Goal: Task Accomplishment & Management: Manage account settings

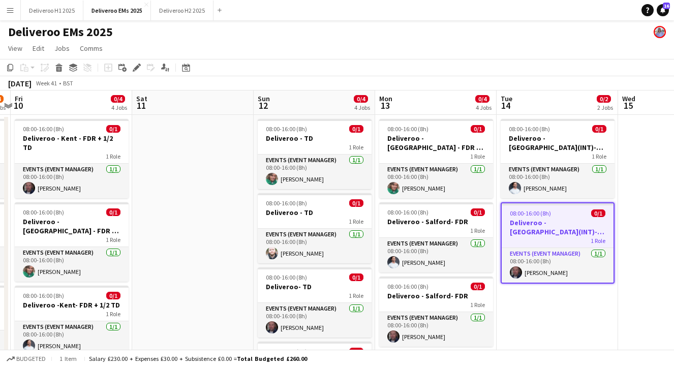
click at [541, 313] on app-date-cell "08:00-16:00 (8h) 0/1 Deliveroo - [GEOGRAPHIC_DATA](INT)- FDR 1 Role Events (Eve…" at bounding box center [558, 293] width 122 height 357
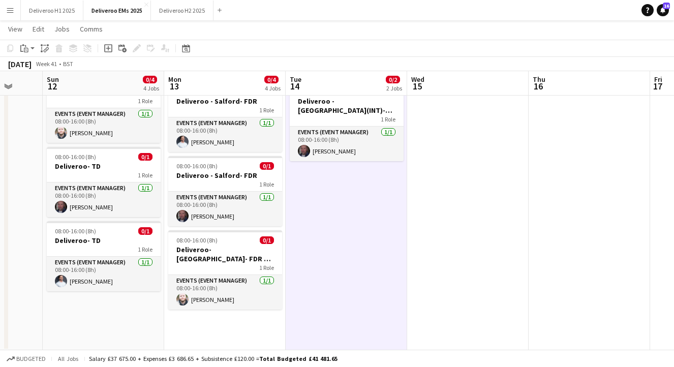
scroll to position [120, 0]
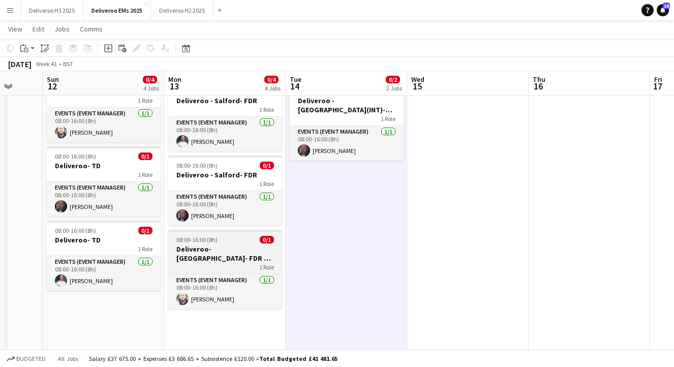
click at [234, 244] on app-job-card "08:00-16:00 (8h) 0/1 Deliveroo- [GEOGRAPHIC_DATA]- FDR + 1/2 TD 1 Role Events (…" at bounding box center [225, 269] width 114 height 79
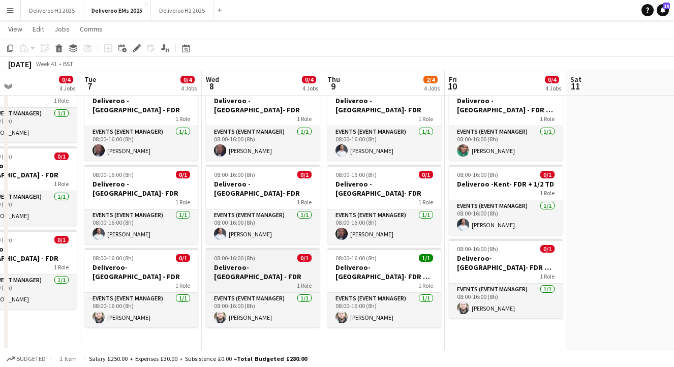
scroll to position [0, 255]
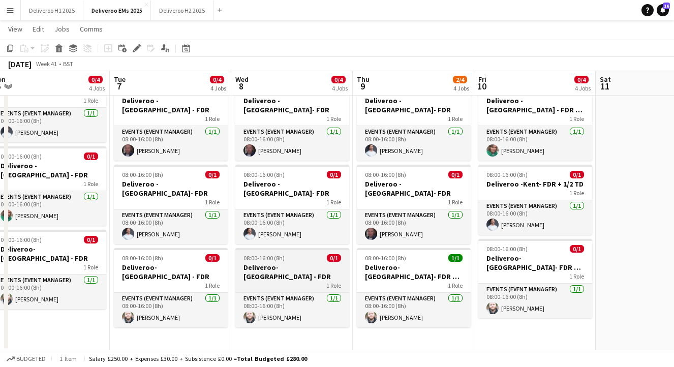
click at [281, 263] on h3 "Deliveroo- [GEOGRAPHIC_DATA] - FDR" at bounding box center [292, 272] width 114 height 18
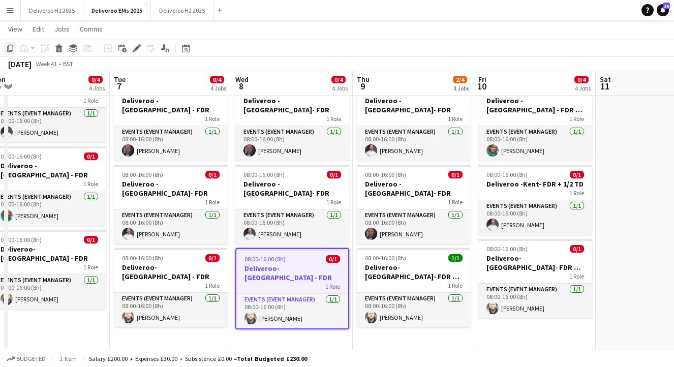
click at [8, 50] on icon "Copy" at bounding box center [10, 48] width 8 height 8
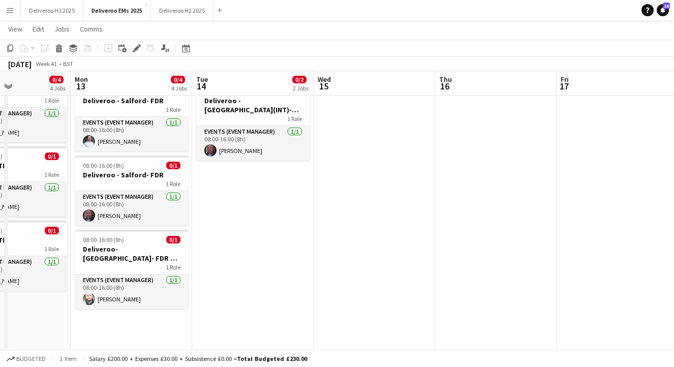
scroll to position [0, 292]
click at [285, 174] on app-date-cell "08:00-16:00 (8h) 0/1 Deliveroo - [GEOGRAPHIC_DATA](INT)- FDR 1 Role Events (Eve…" at bounding box center [255, 172] width 122 height 357
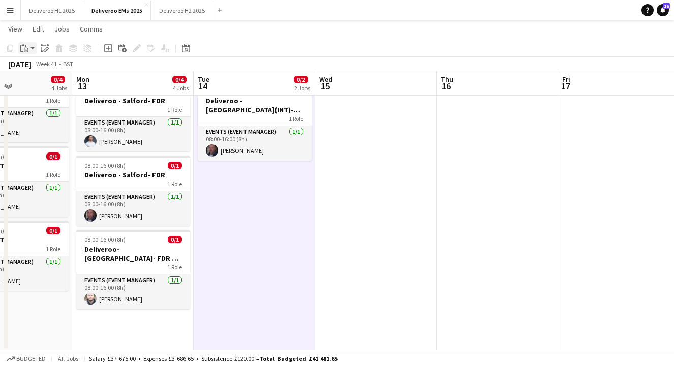
click at [23, 48] on icon "Paste" at bounding box center [24, 48] width 8 height 8
click at [39, 83] on link "Paste with crew Command Shift V" at bounding box center [67, 84] width 80 height 9
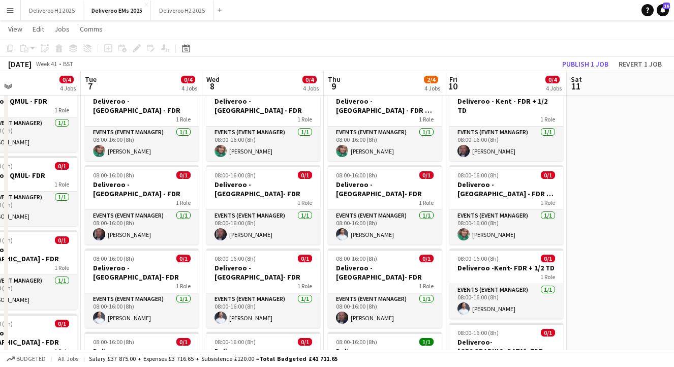
scroll to position [0, 0]
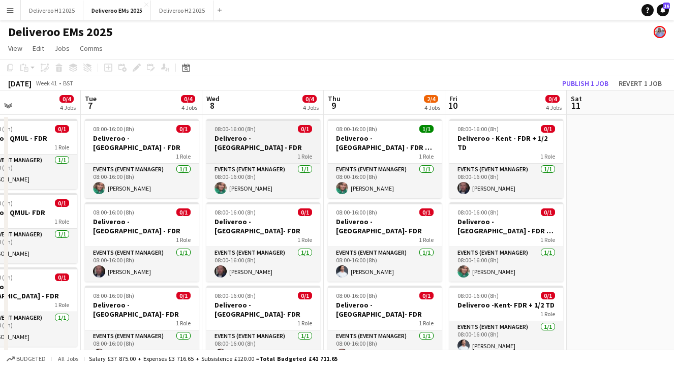
click at [274, 134] on h3 "Deliveroo - [GEOGRAPHIC_DATA] - FDR" at bounding box center [263, 143] width 114 height 18
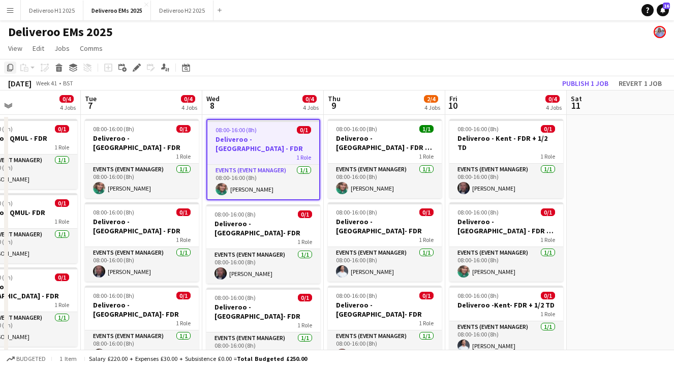
click at [10, 66] on icon "Copy" at bounding box center [10, 68] width 8 height 8
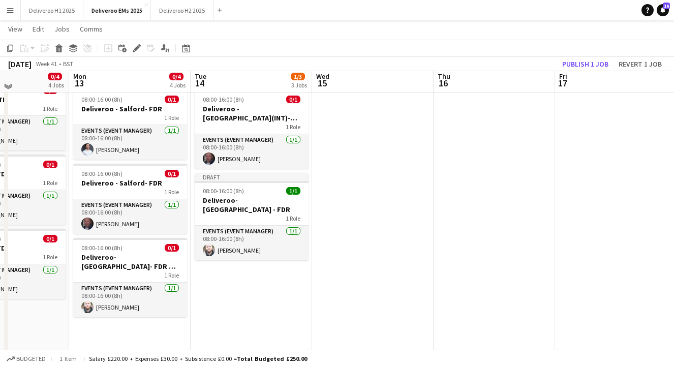
scroll to position [112, 0]
click at [246, 255] on app-date-cell "08:00-16:00 (8h) 0/1 Deliveroo - [GEOGRAPHIC_DATA](INT)- FDR 1 Role Events (Eve…" at bounding box center [252, 180] width 122 height 357
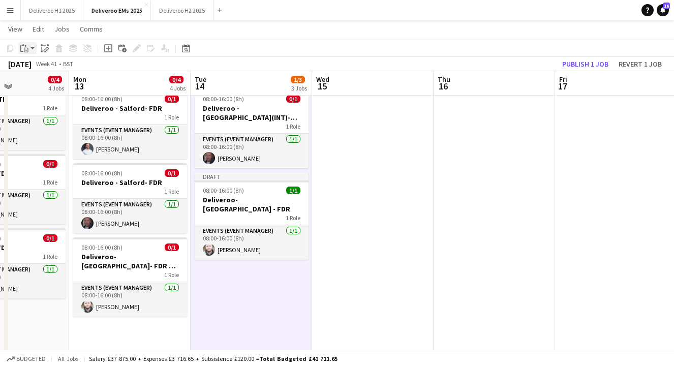
click at [24, 50] on icon at bounding box center [26, 50] width 5 height 5
click at [69, 87] on link "Paste with crew Command Shift V" at bounding box center [67, 84] width 80 height 9
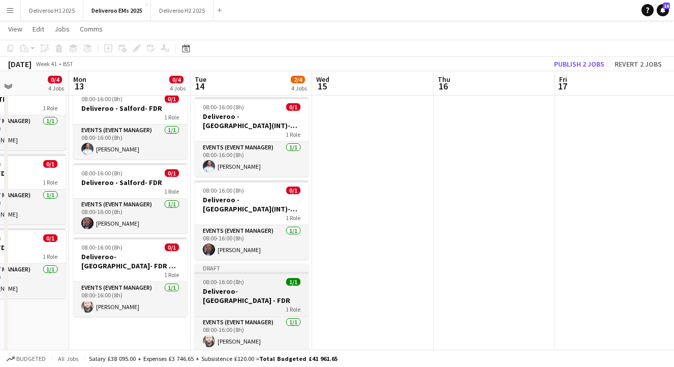
click at [267, 264] on div "Draft" at bounding box center [252, 268] width 114 height 8
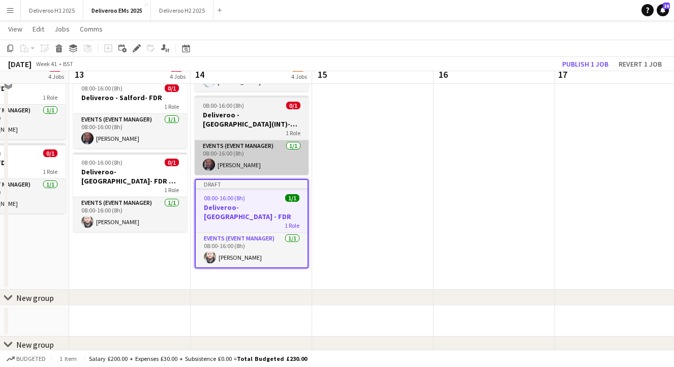
scroll to position [200, 0]
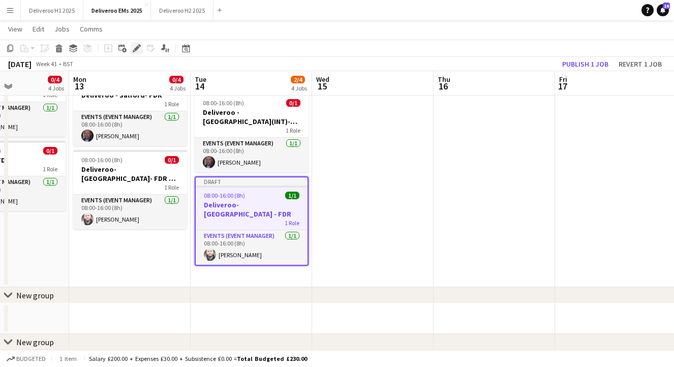
click at [137, 46] on icon at bounding box center [137, 49] width 6 height 6
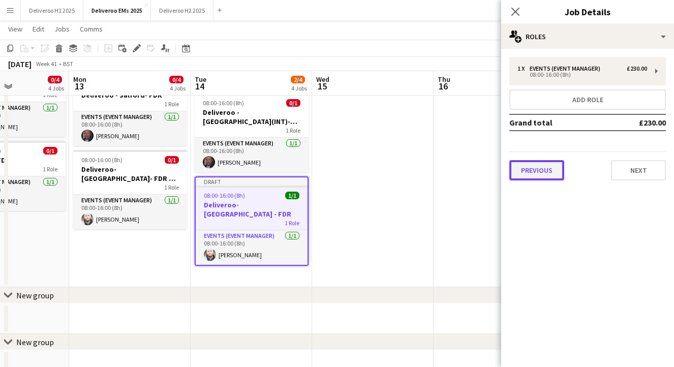
click at [535, 168] on button "Previous" at bounding box center [537, 170] width 55 height 20
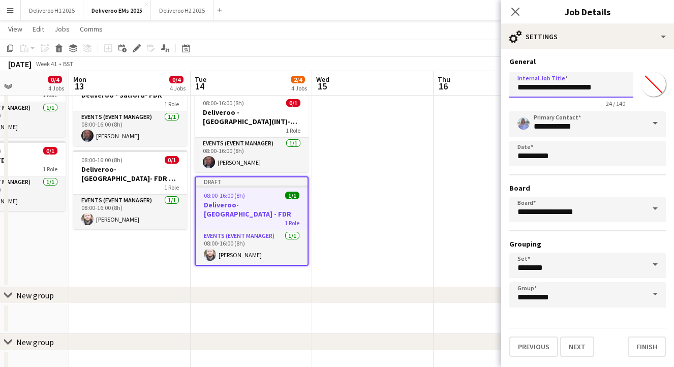
drag, startPoint x: 577, startPoint y: 89, endPoint x: 565, endPoint y: 89, distance: 12.2
click at [565, 89] on input "**********" at bounding box center [572, 84] width 124 height 25
type input "**********"
click at [643, 346] on button "Finish" at bounding box center [647, 347] width 38 height 20
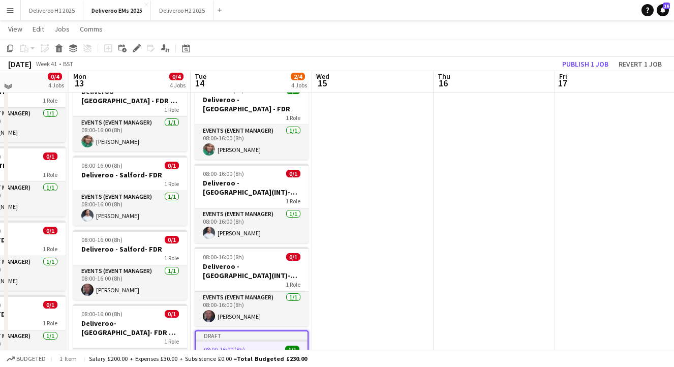
scroll to position [0, 0]
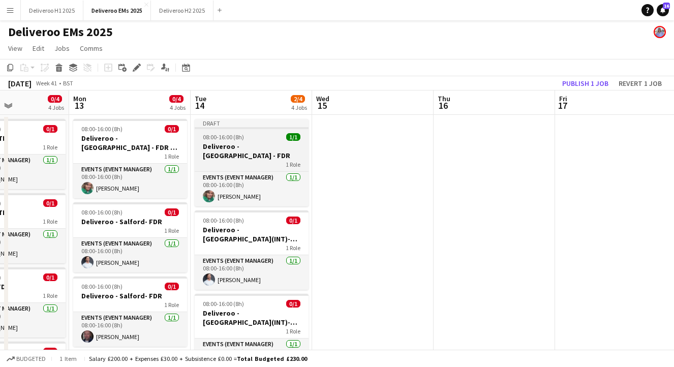
click at [275, 125] on div "Draft" at bounding box center [252, 123] width 114 height 8
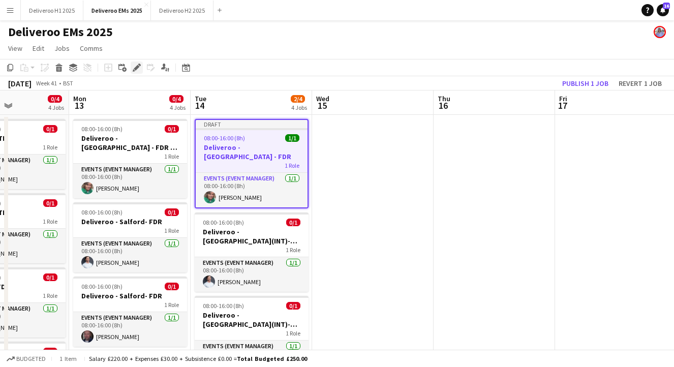
click at [136, 67] on icon at bounding box center [137, 68] width 6 height 6
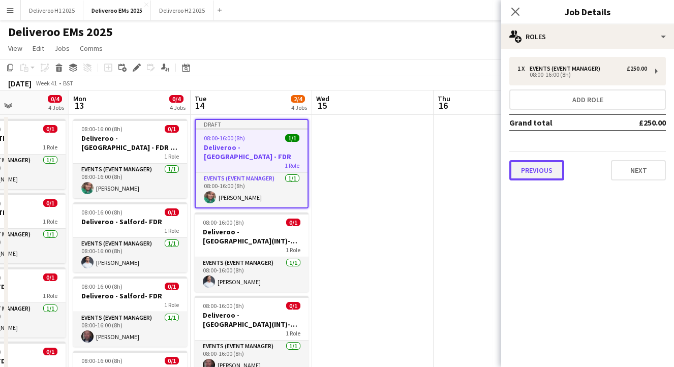
click at [542, 173] on button "Previous" at bounding box center [537, 170] width 55 height 20
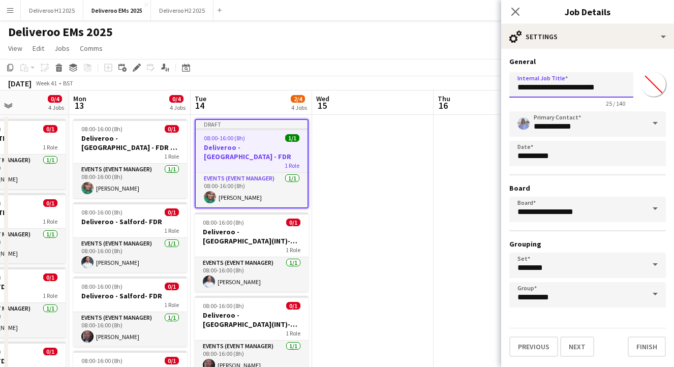
drag, startPoint x: 577, startPoint y: 88, endPoint x: 567, endPoint y: 88, distance: 9.7
click at [567, 88] on input "**********" at bounding box center [572, 84] width 124 height 25
click at [608, 89] on input "**********" at bounding box center [572, 84] width 124 height 25
type input "**********"
click at [642, 346] on button "Finish" at bounding box center [647, 347] width 38 height 20
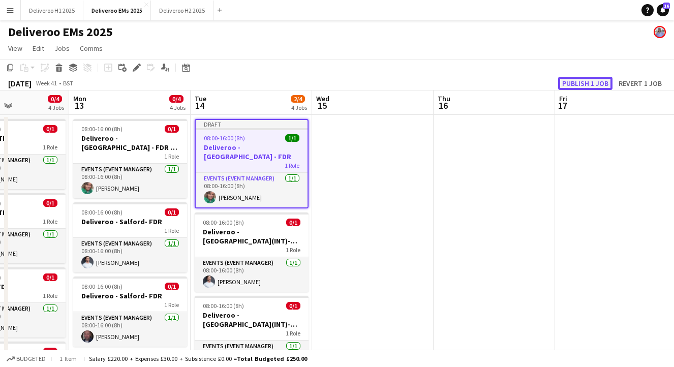
click at [578, 83] on button "Publish 1 job" at bounding box center [585, 83] width 54 height 13
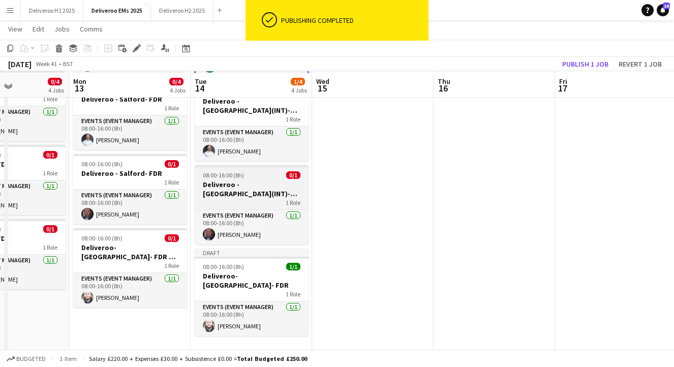
scroll to position [125, 0]
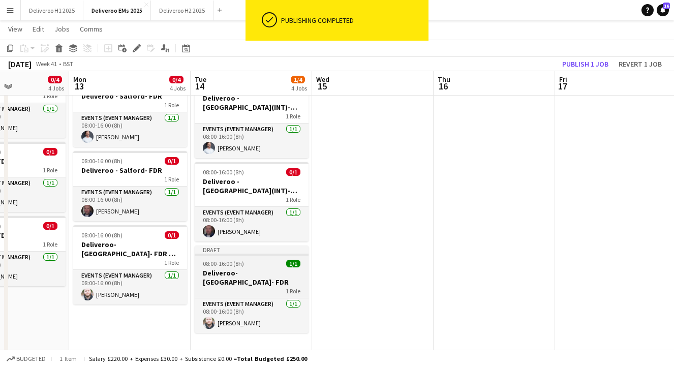
click at [265, 254] on div at bounding box center [252, 255] width 114 height 2
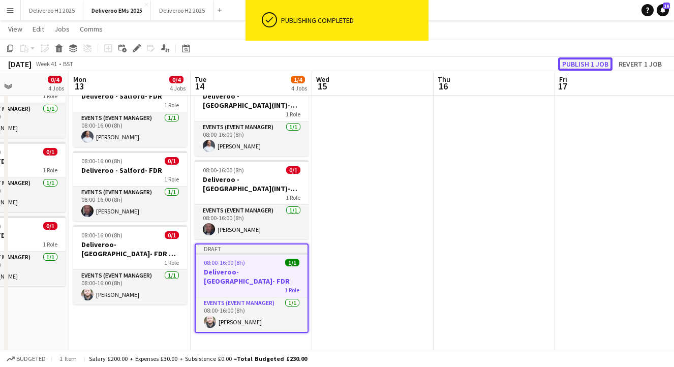
click at [571, 64] on button "Publish 1 job" at bounding box center [585, 63] width 54 height 13
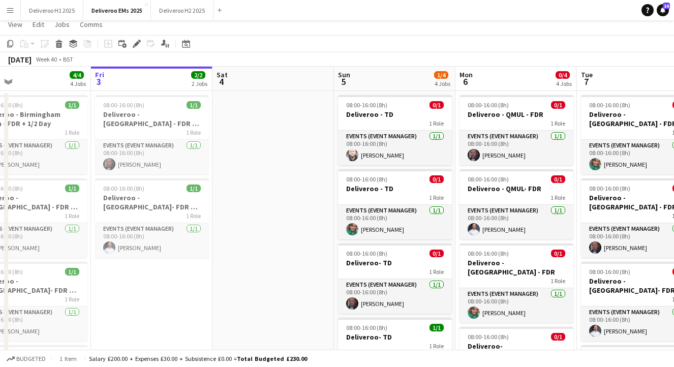
scroll to position [0, 0]
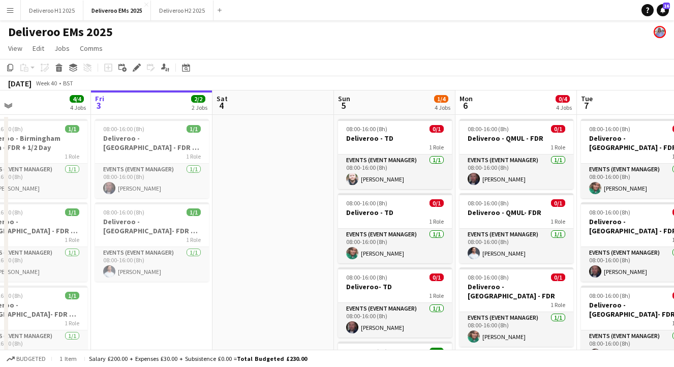
click at [9, 10] on app-icon "Menu" at bounding box center [10, 10] width 8 height 8
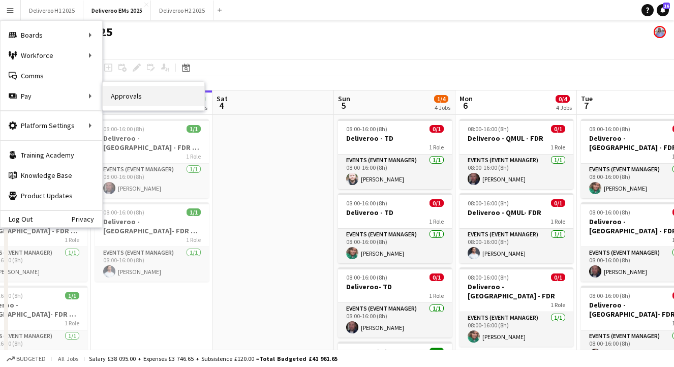
click at [136, 97] on link "Approvals" at bounding box center [154, 96] width 102 height 20
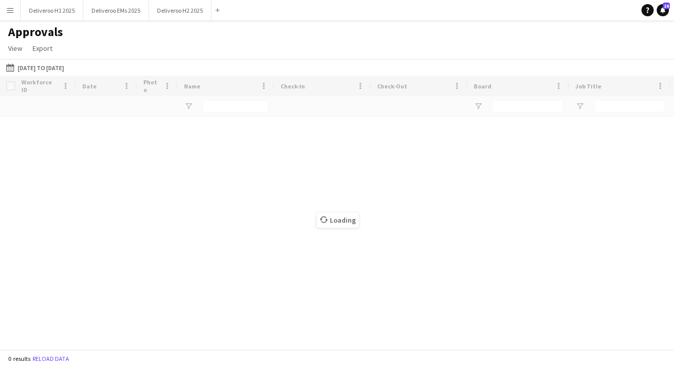
type input "*********"
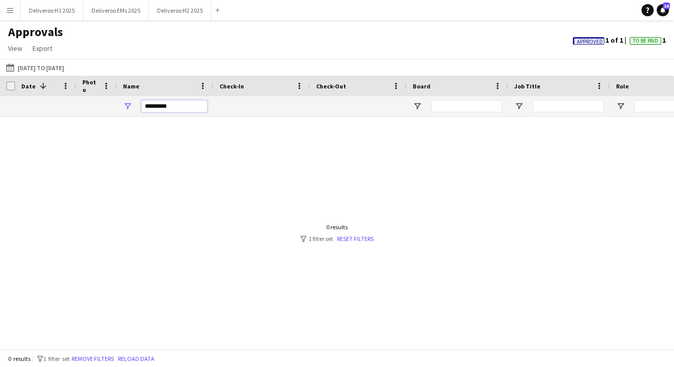
drag, startPoint x: 187, startPoint y: 106, endPoint x: 114, endPoint y: 106, distance: 72.7
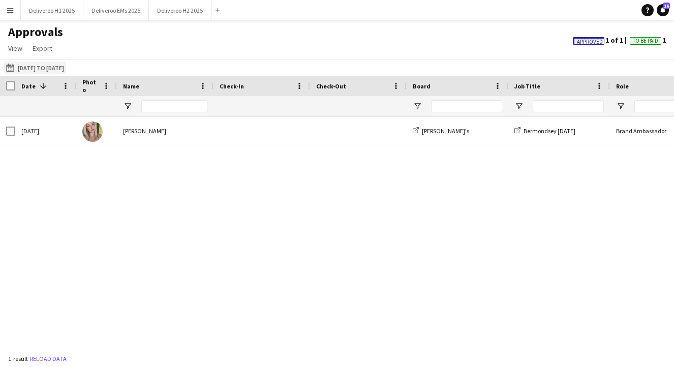
click at [28, 67] on button "[DATE] to [DATE] [DATE] to [DATE]" at bounding box center [35, 68] width 62 height 12
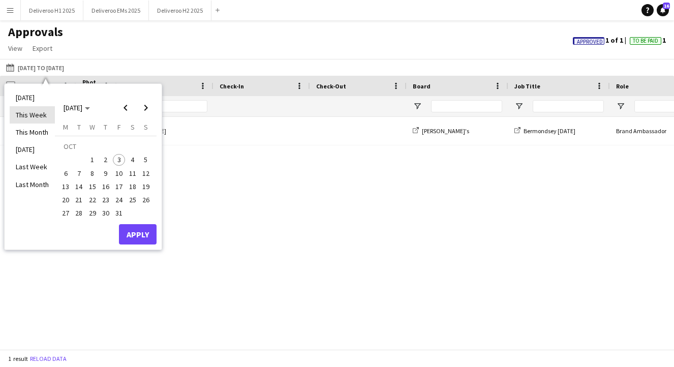
click at [28, 114] on li "This Week" at bounding box center [32, 114] width 45 height 17
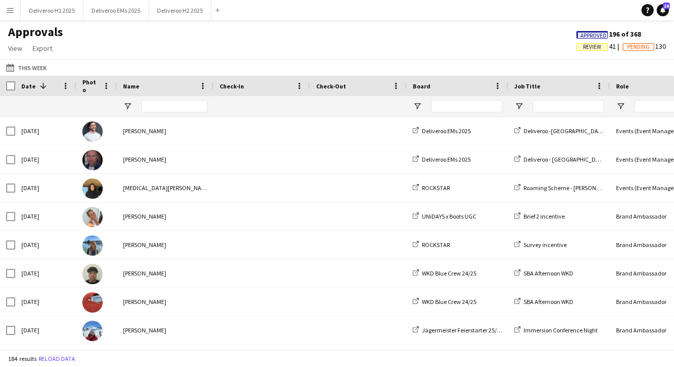
click at [591, 45] on span "Review" at bounding box center [592, 47] width 18 height 7
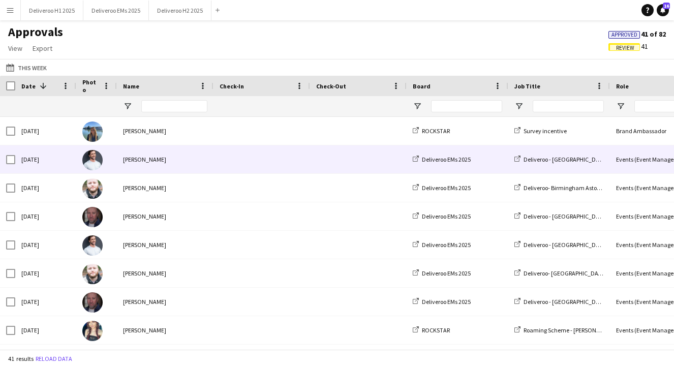
click at [218, 163] on div at bounding box center [262, 159] width 97 height 28
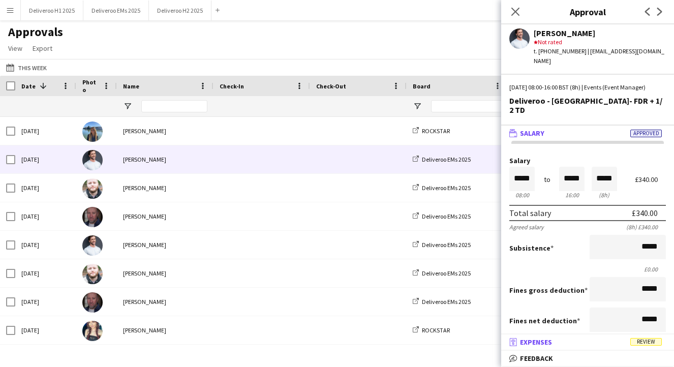
click at [594, 345] on mat-panel-title "receipt Expenses Review" at bounding box center [585, 342] width 169 height 9
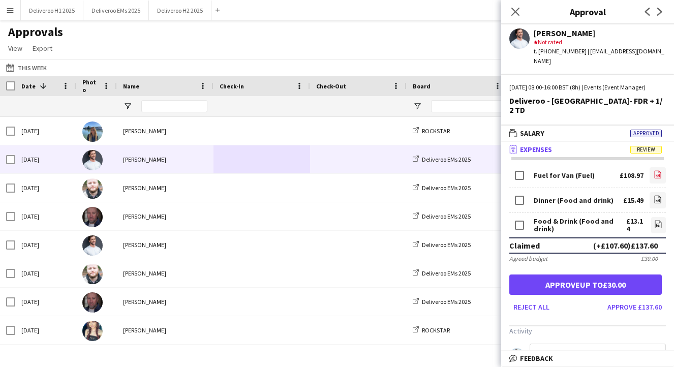
click at [656, 177] on icon "file-image" at bounding box center [658, 174] width 8 height 8
click at [653, 199] on link "file-image" at bounding box center [658, 200] width 16 height 16
click at [658, 224] on icon "file-image" at bounding box center [658, 224] width 8 height 8
click at [632, 310] on button "Approve £137.60" at bounding box center [635, 307] width 63 height 16
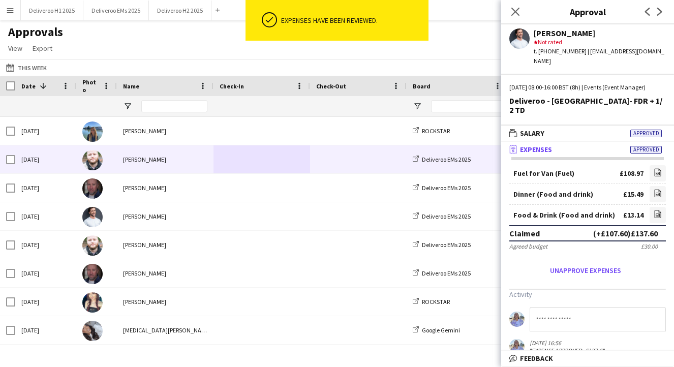
click at [209, 160] on div "[PERSON_NAME]" at bounding box center [165, 159] width 97 height 28
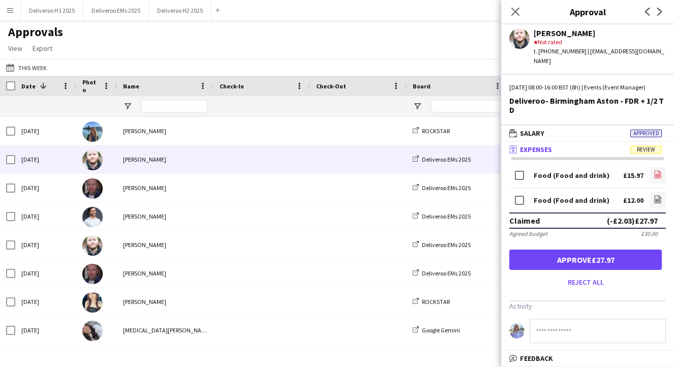
click at [660, 174] on icon at bounding box center [658, 175] width 4 height 3
click at [655, 196] on icon at bounding box center [658, 200] width 7 height 8
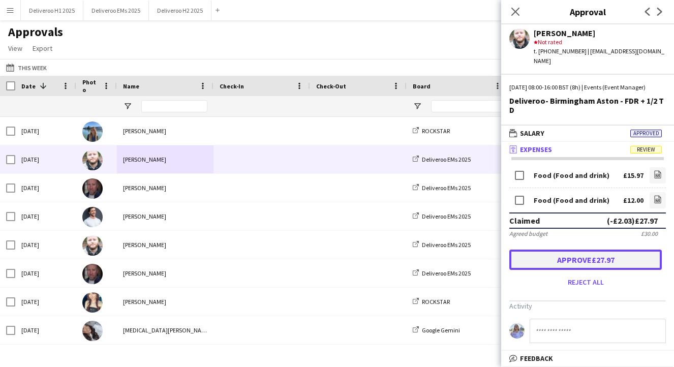
click at [600, 252] on button "Approve £27.97" at bounding box center [586, 260] width 153 height 20
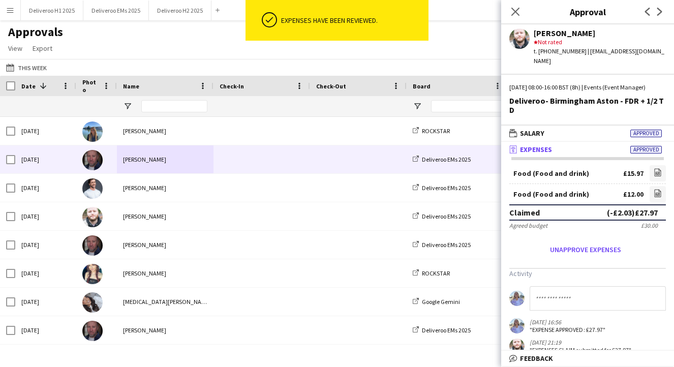
click at [345, 163] on span at bounding box center [358, 159] width 84 height 28
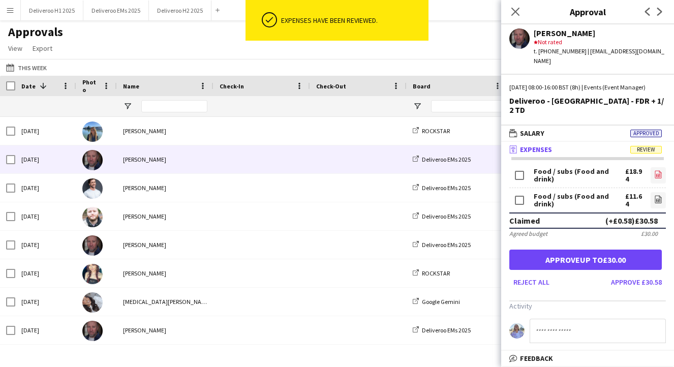
click at [657, 170] on icon "file-image" at bounding box center [658, 174] width 8 height 8
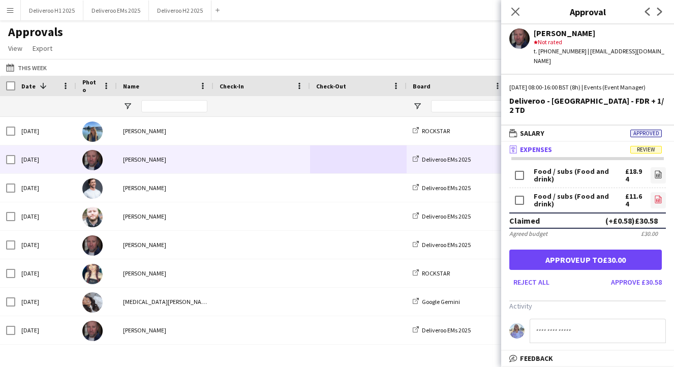
click at [657, 199] on icon at bounding box center [658, 200] width 4 height 3
click at [637, 274] on button "Approve £30.58" at bounding box center [636, 282] width 59 height 16
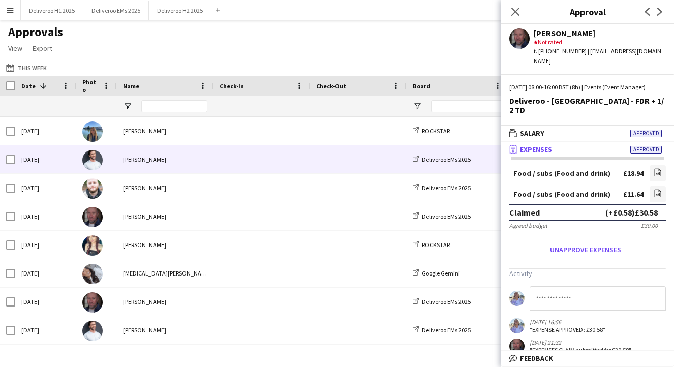
click at [209, 163] on div "[PERSON_NAME]" at bounding box center [165, 159] width 97 height 28
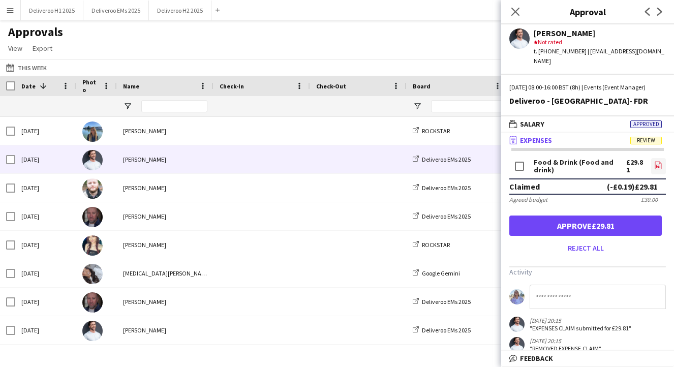
click at [662, 170] on link "file-image" at bounding box center [658, 166] width 15 height 16
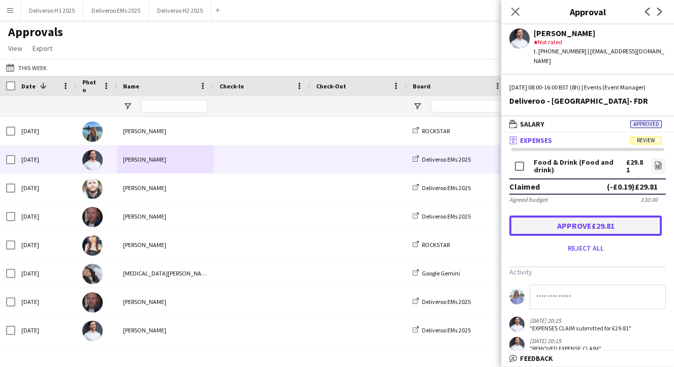
click at [607, 236] on button "Approve £29.81" at bounding box center [586, 226] width 153 height 20
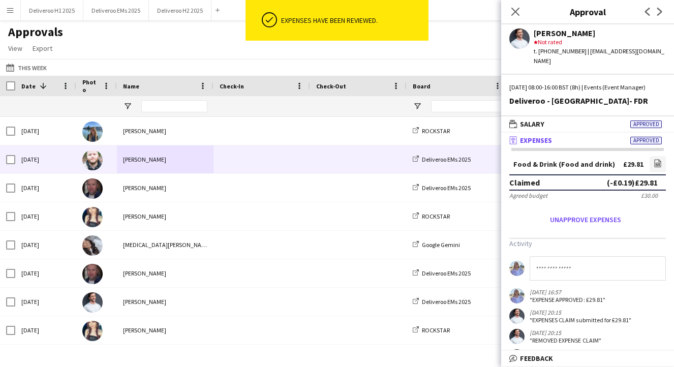
click at [175, 161] on div "[PERSON_NAME]" at bounding box center [165, 159] width 97 height 28
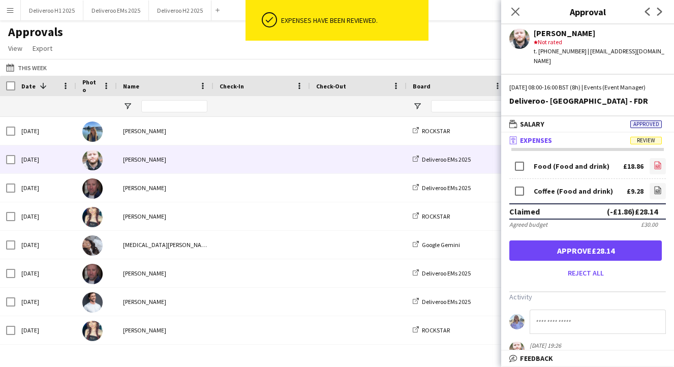
click at [658, 161] on icon "file-image" at bounding box center [658, 165] width 8 height 8
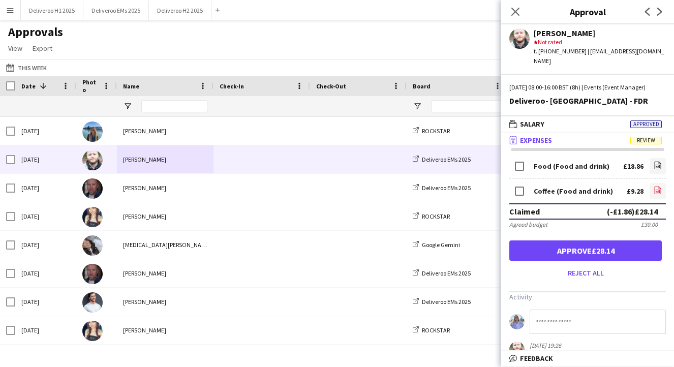
click at [660, 184] on link "file-image" at bounding box center [658, 191] width 16 height 16
click at [636, 250] on button "Approve £28.14" at bounding box center [586, 251] width 153 height 20
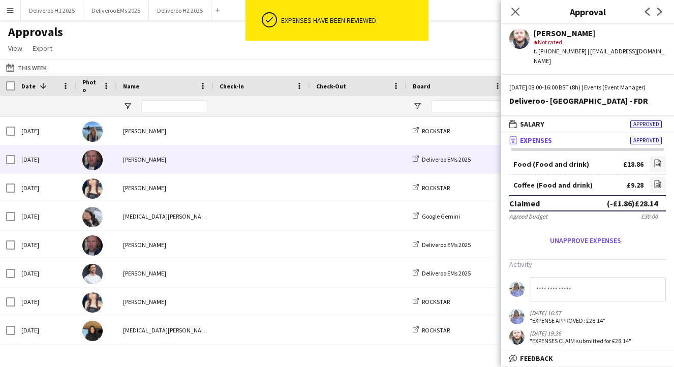
click at [336, 165] on span at bounding box center [358, 159] width 84 height 28
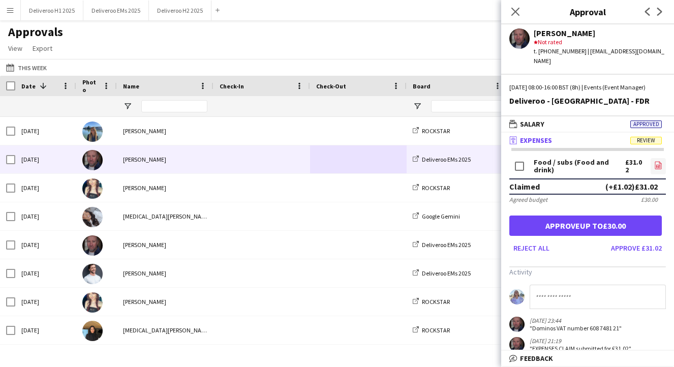
click at [663, 163] on link "file-image" at bounding box center [658, 166] width 15 height 16
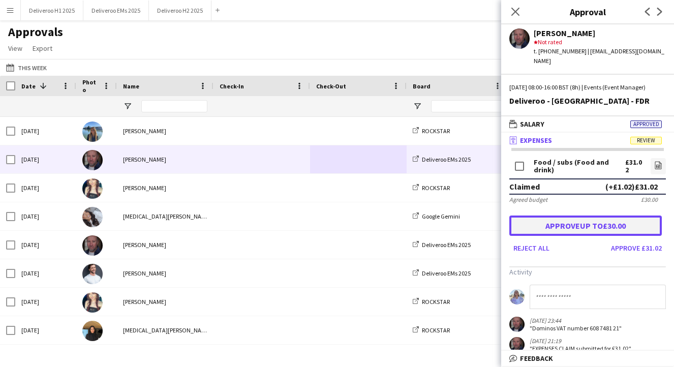
click at [629, 225] on button "Approve up to £30.00" at bounding box center [586, 226] width 153 height 20
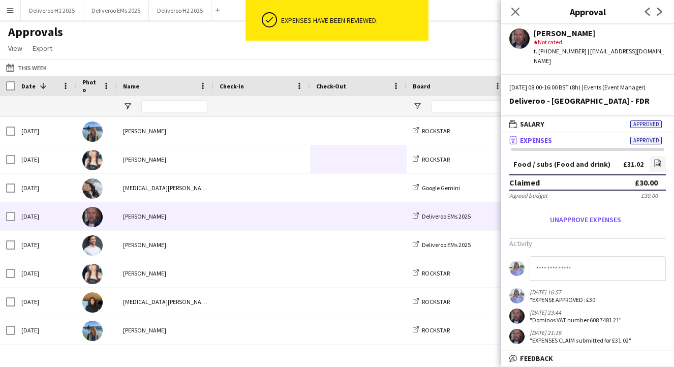
click at [197, 224] on div "[PERSON_NAME]" at bounding box center [165, 216] width 97 height 28
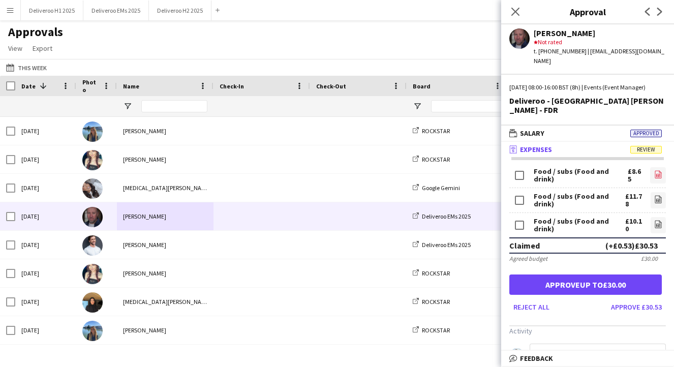
click at [657, 170] on icon "file-image" at bounding box center [658, 174] width 8 height 8
click at [658, 196] on icon at bounding box center [658, 200] width 7 height 8
click at [657, 224] on icon at bounding box center [658, 225] width 4 height 3
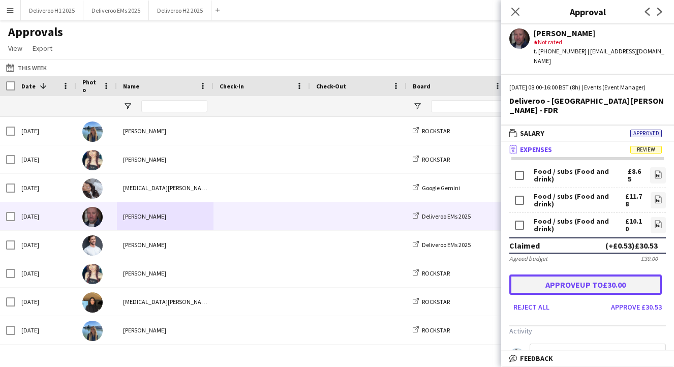
click at [608, 276] on button "Approve up to £30.00" at bounding box center [586, 285] width 153 height 20
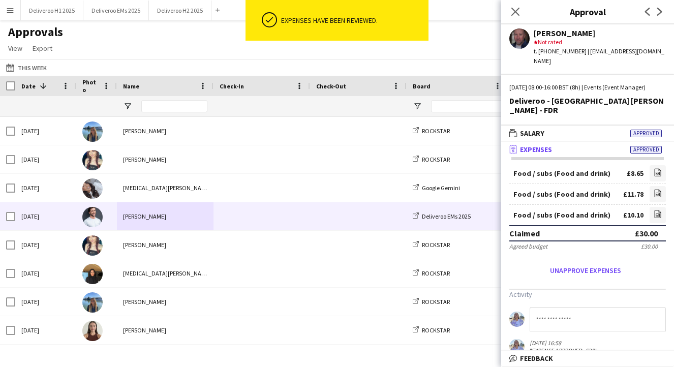
click at [256, 209] on span at bounding box center [262, 216] width 84 height 28
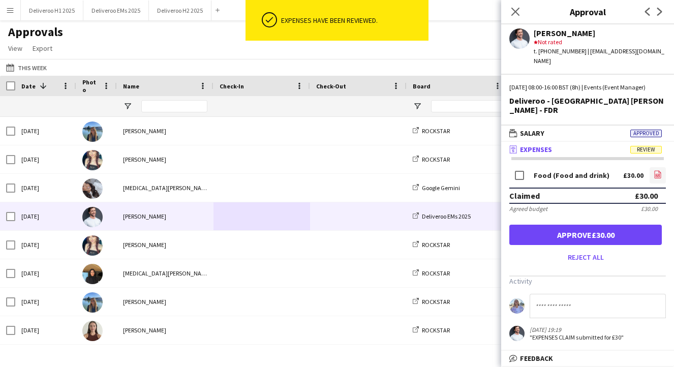
click at [661, 173] on icon at bounding box center [658, 175] width 7 height 8
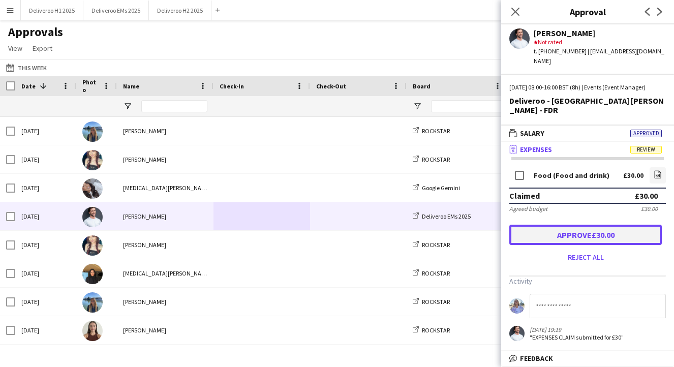
click at [601, 234] on button "Approve £30.00" at bounding box center [586, 235] width 153 height 20
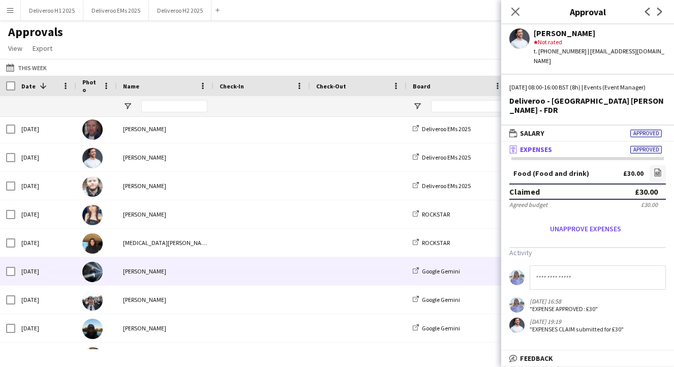
scroll to position [443, 0]
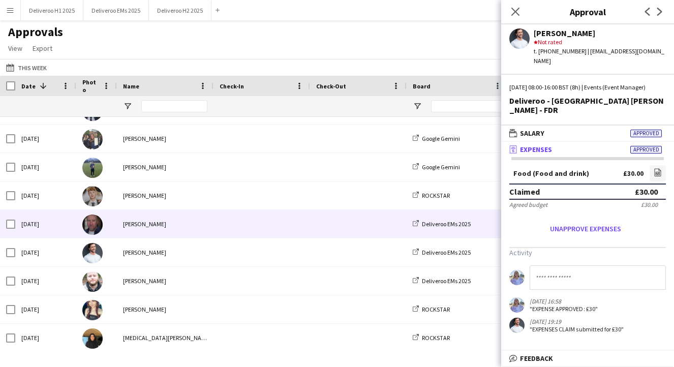
click at [173, 229] on div "[PERSON_NAME]" at bounding box center [165, 224] width 97 height 28
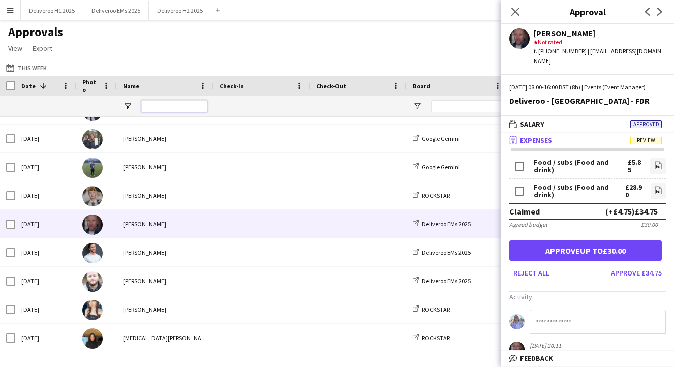
click at [185, 111] on input "Name Filter Input" at bounding box center [174, 106] width 66 height 12
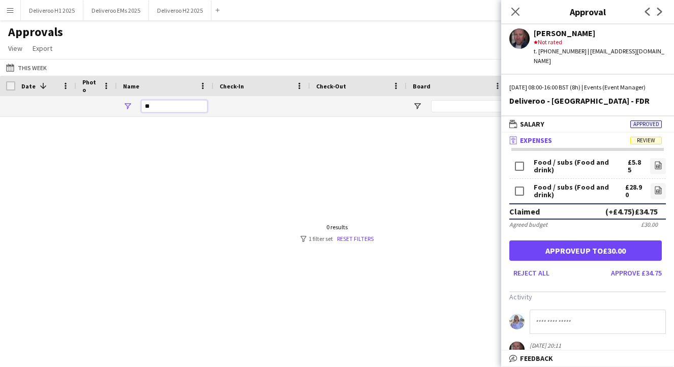
type input "*"
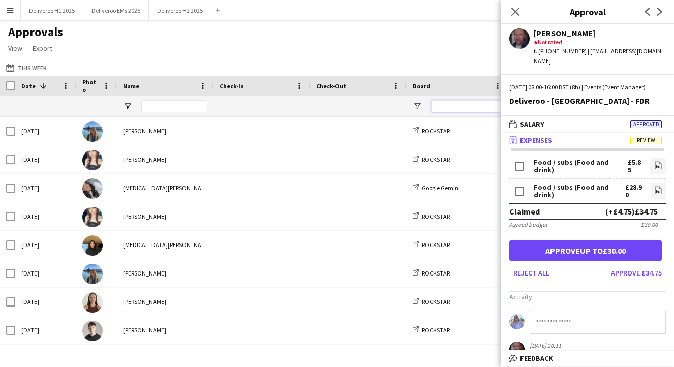
click at [466, 104] on input "Board Filter Input" at bounding box center [466, 106] width 71 height 12
type input "*********"
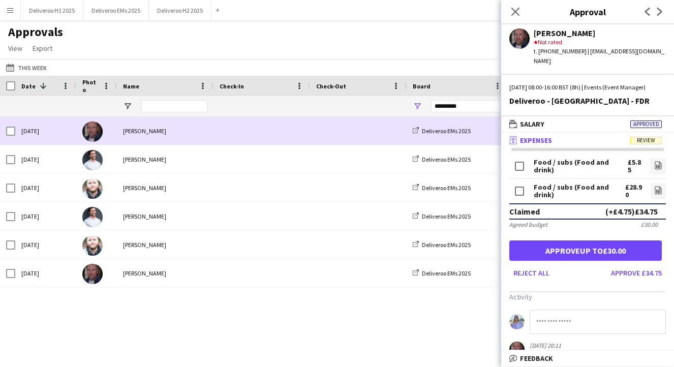
click at [231, 135] on span at bounding box center [262, 131] width 84 height 28
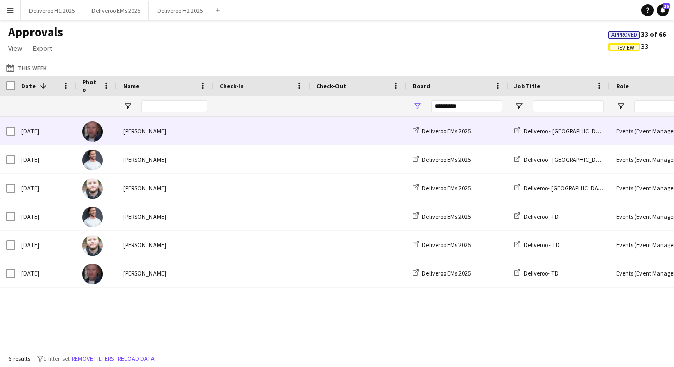
click at [238, 135] on span at bounding box center [262, 131] width 84 height 28
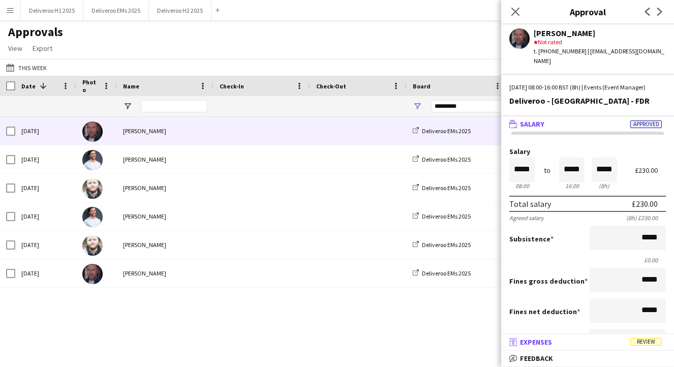
click at [613, 342] on mat-panel-title "receipt Expenses Review" at bounding box center [585, 342] width 169 height 9
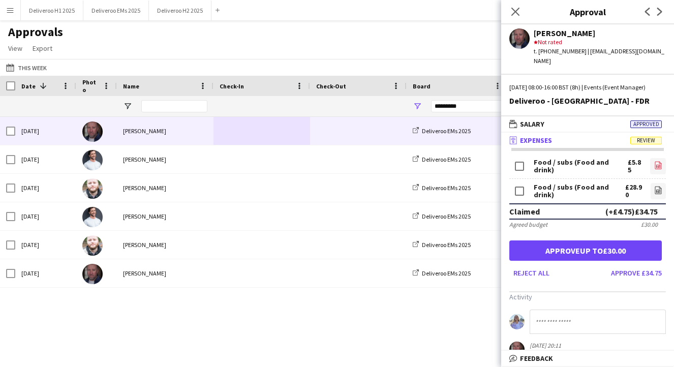
click at [658, 168] on icon "file-image" at bounding box center [658, 165] width 8 height 8
click at [664, 190] on link "file-image" at bounding box center [658, 191] width 15 height 16
click at [621, 250] on button "Approve up to £30.00" at bounding box center [586, 251] width 153 height 20
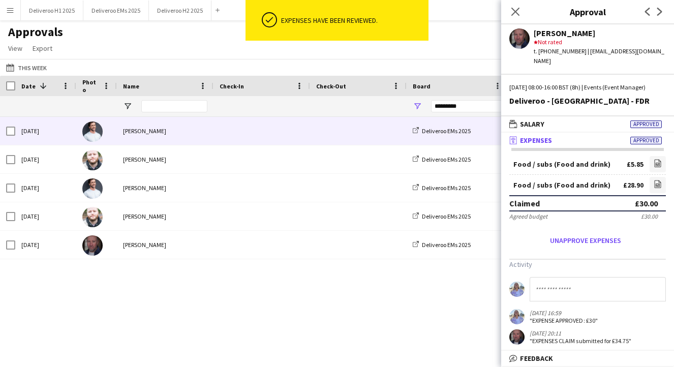
click at [231, 122] on span at bounding box center [262, 131] width 84 height 28
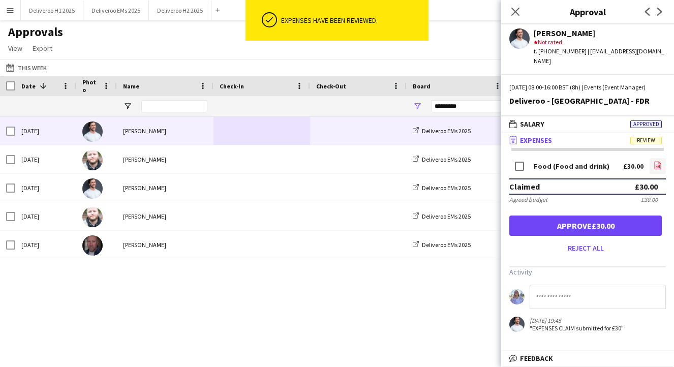
click at [653, 173] on link "file-image" at bounding box center [658, 166] width 16 height 16
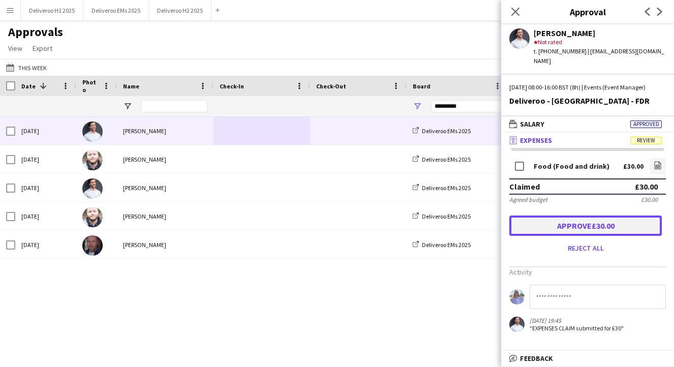
click at [605, 236] on button "Approve £30.00" at bounding box center [586, 226] width 153 height 20
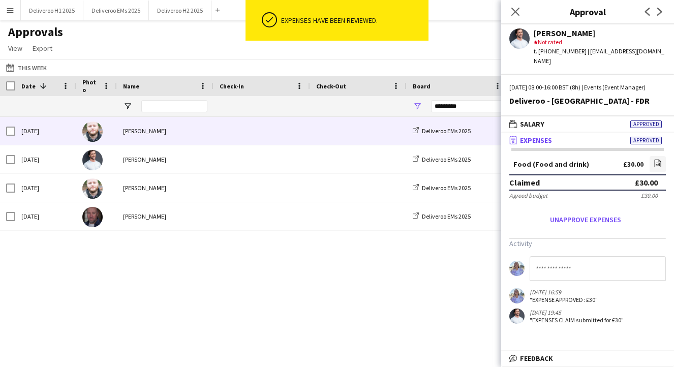
click at [214, 126] on div at bounding box center [262, 131] width 97 height 28
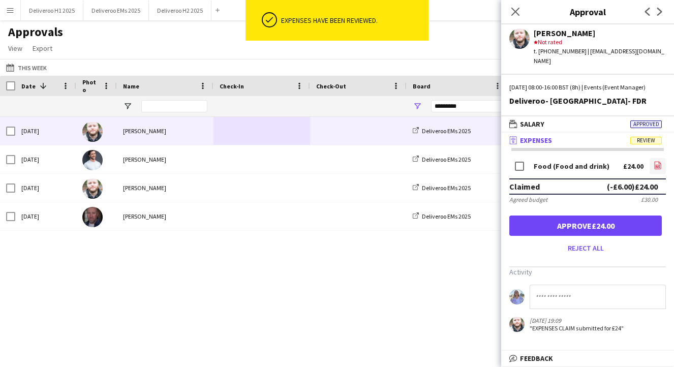
click at [657, 169] on icon at bounding box center [658, 166] width 7 height 8
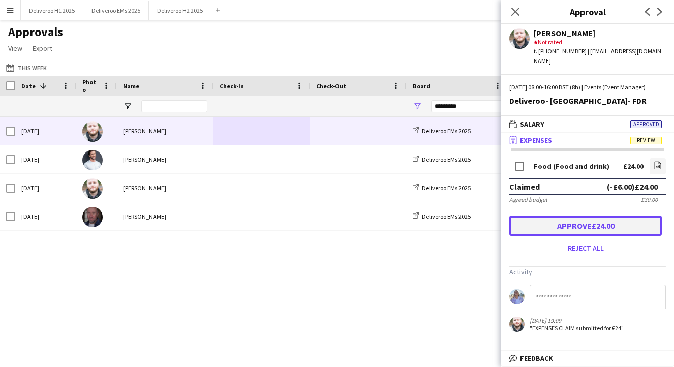
click at [617, 229] on button "Approve £24.00" at bounding box center [586, 226] width 153 height 20
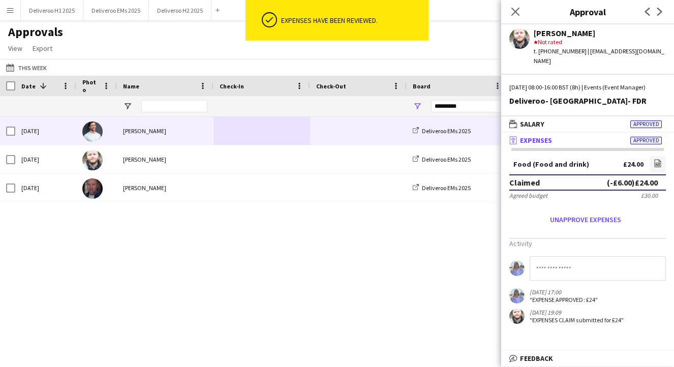
click at [242, 129] on span at bounding box center [262, 131] width 84 height 28
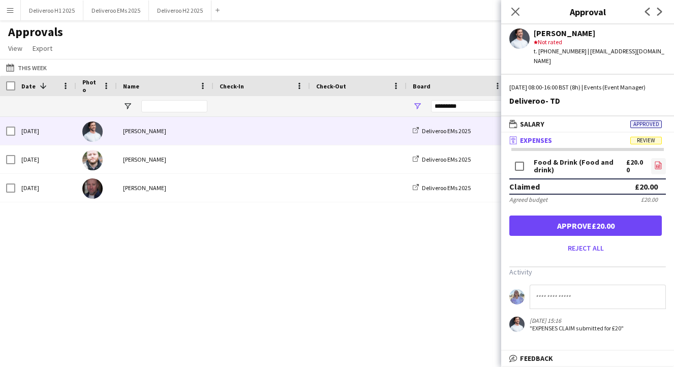
click at [664, 172] on link "file-image" at bounding box center [658, 166] width 15 height 16
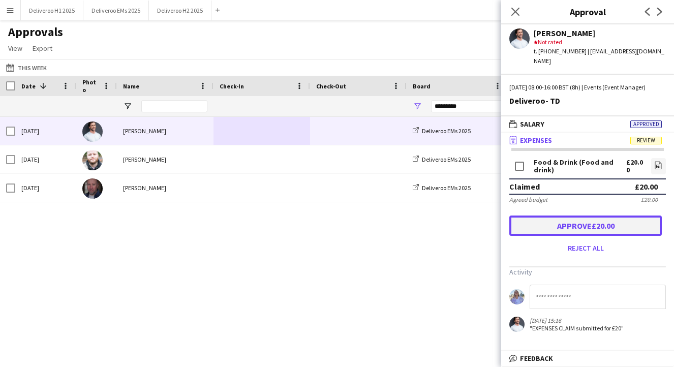
click at [588, 236] on button "Approve £20.00" at bounding box center [586, 226] width 153 height 20
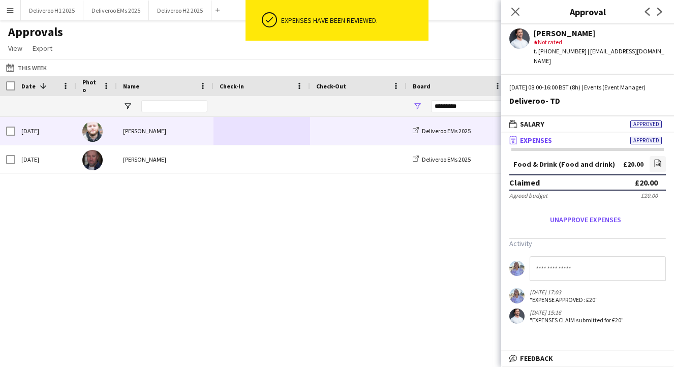
click at [191, 132] on div "[PERSON_NAME]" at bounding box center [165, 131] width 97 height 28
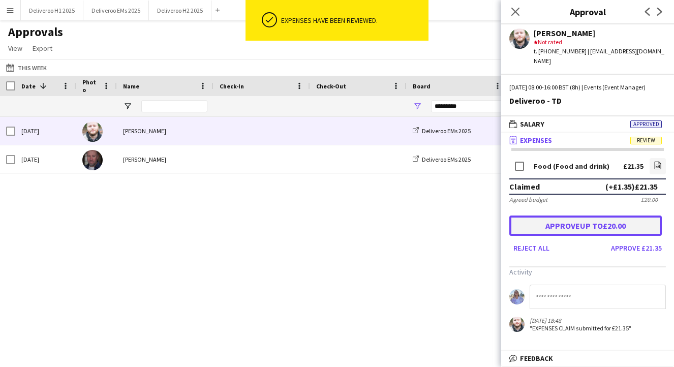
click at [612, 223] on button "Approve up to £20.00" at bounding box center [586, 226] width 153 height 20
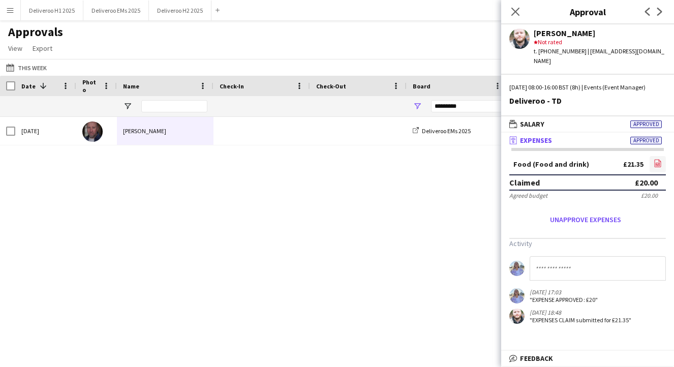
click at [656, 159] on link "file-image" at bounding box center [658, 164] width 16 height 16
click at [152, 136] on div "[PERSON_NAME]" at bounding box center [165, 131] width 97 height 28
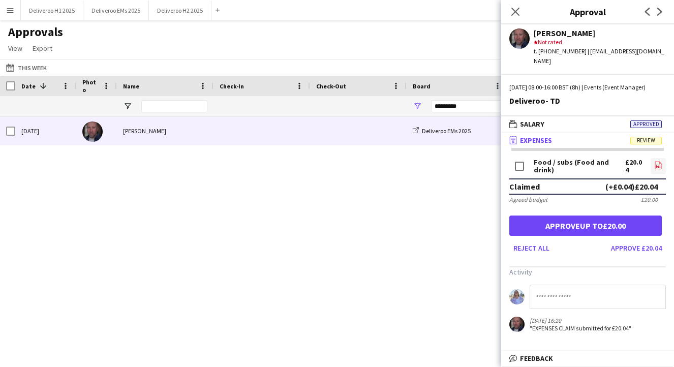
click at [661, 162] on icon "file-image" at bounding box center [658, 165] width 8 height 8
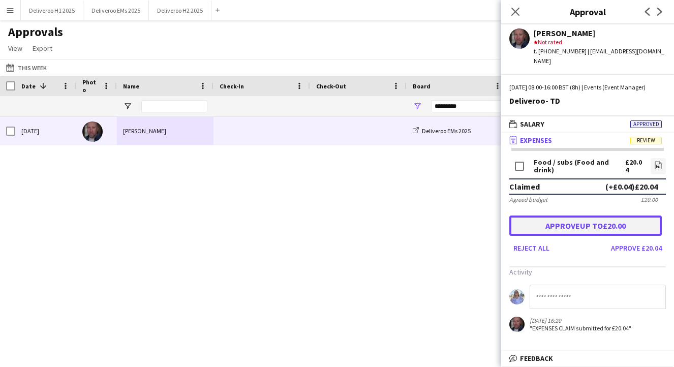
click at [599, 225] on button "Approve up to £20.00" at bounding box center [586, 226] width 153 height 20
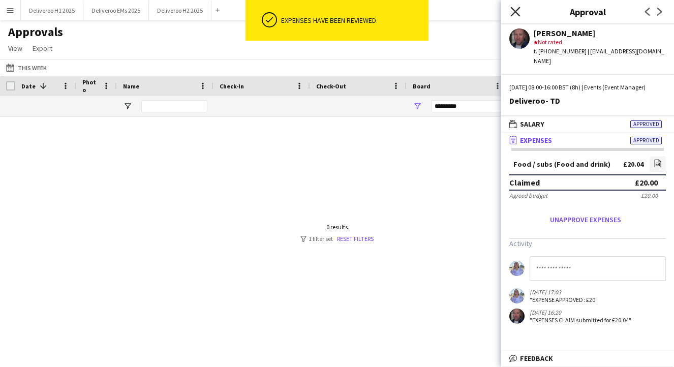
click at [513, 11] on icon "Close pop-in" at bounding box center [516, 12] width 10 height 10
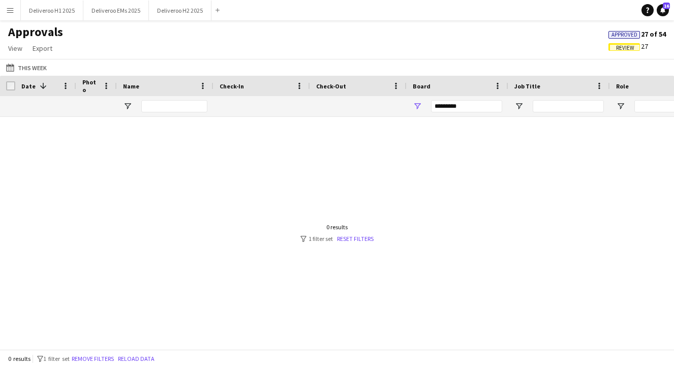
click at [634, 45] on span "Review" at bounding box center [625, 47] width 32 height 8
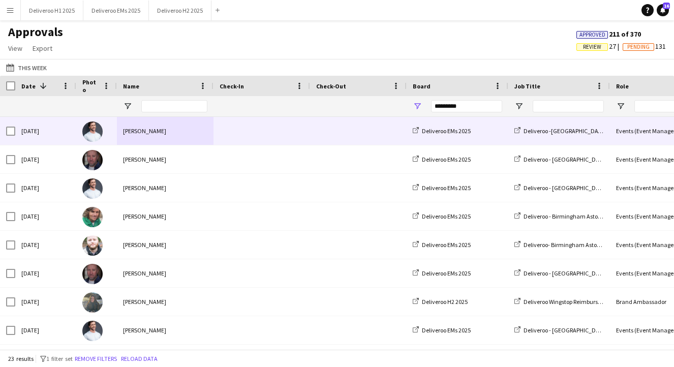
click at [258, 132] on span at bounding box center [262, 131] width 84 height 28
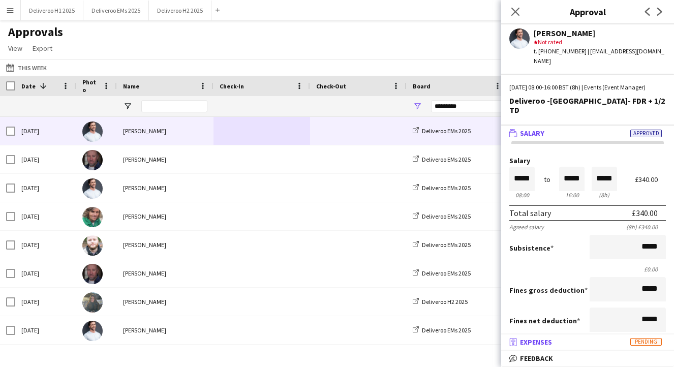
click at [604, 341] on mat-panel-title "receipt Expenses Pending" at bounding box center [585, 342] width 169 height 9
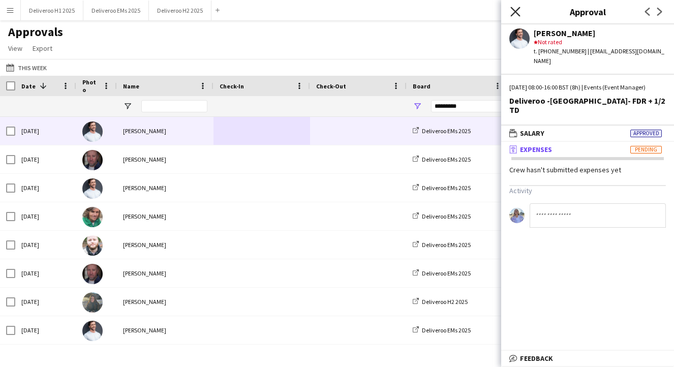
click at [514, 9] on icon "Close pop-in" at bounding box center [516, 12] width 10 height 10
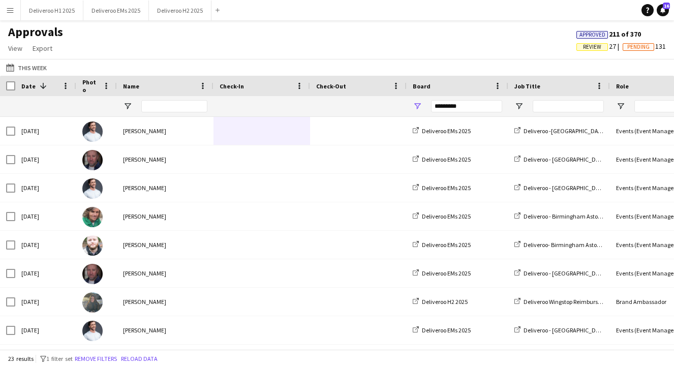
click at [590, 51] on div "Approved 211 of 370 Review 27 Pending 131" at bounding box center [621, 41] width 106 height 24
click at [589, 46] on span "Review" at bounding box center [592, 47] width 18 height 7
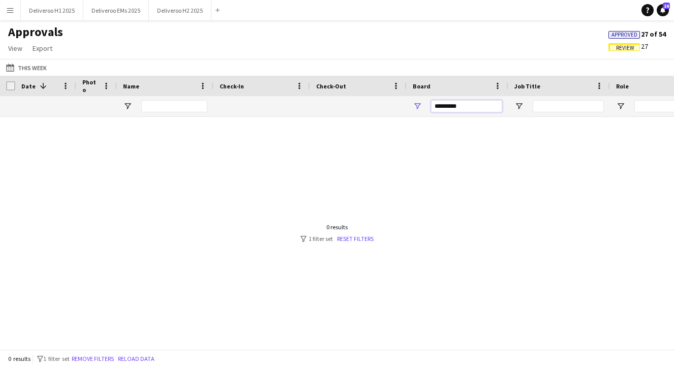
click at [481, 111] on input "*********" at bounding box center [466, 106] width 71 height 12
drag, startPoint x: 474, startPoint y: 105, endPoint x: 417, endPoint y: 105, distance: 56.4
click at [417, 105] on div "*********" at bounding box center [458, 106] width 102 height 20
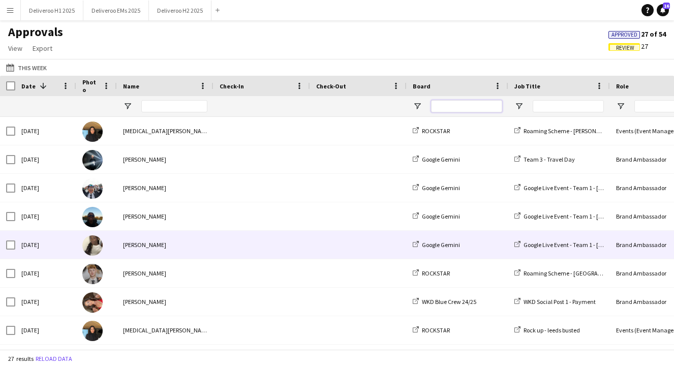
scroll to position [512, 0]
